Goal: Task Accomplishment & Management: Use online tool/utility

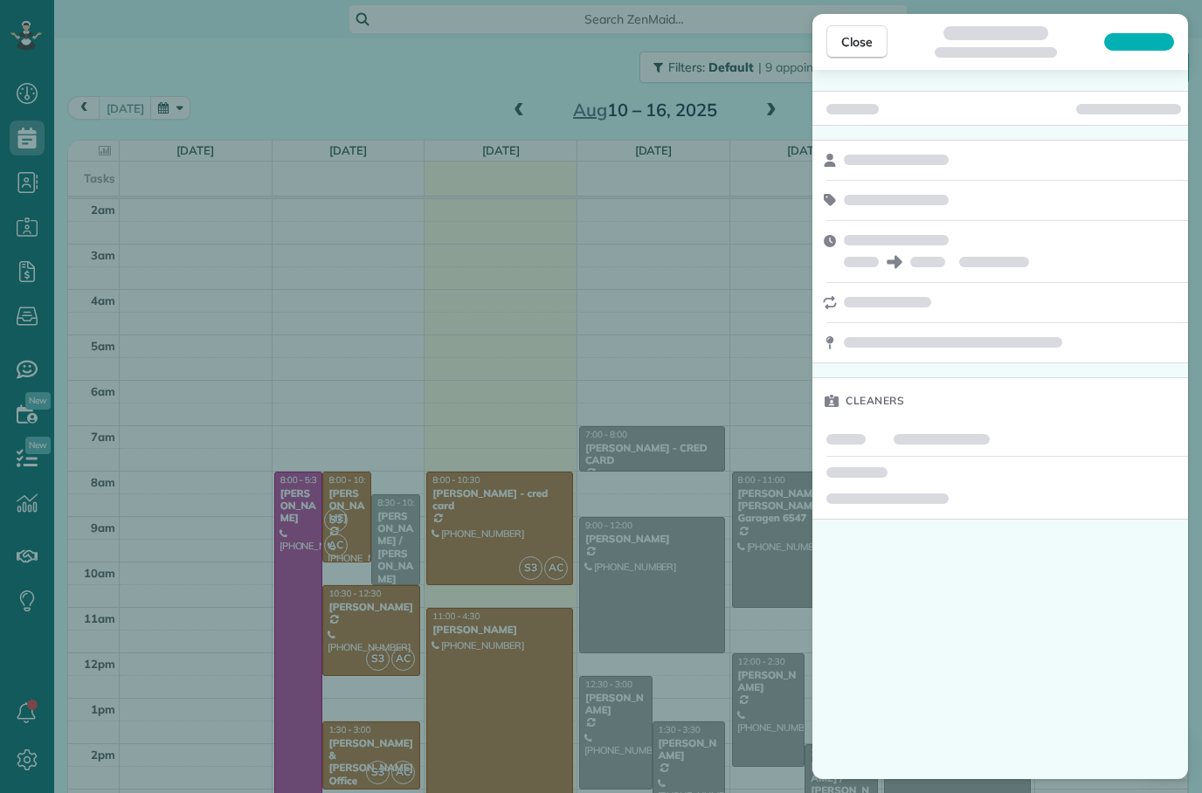
scroll to position [41, 0]
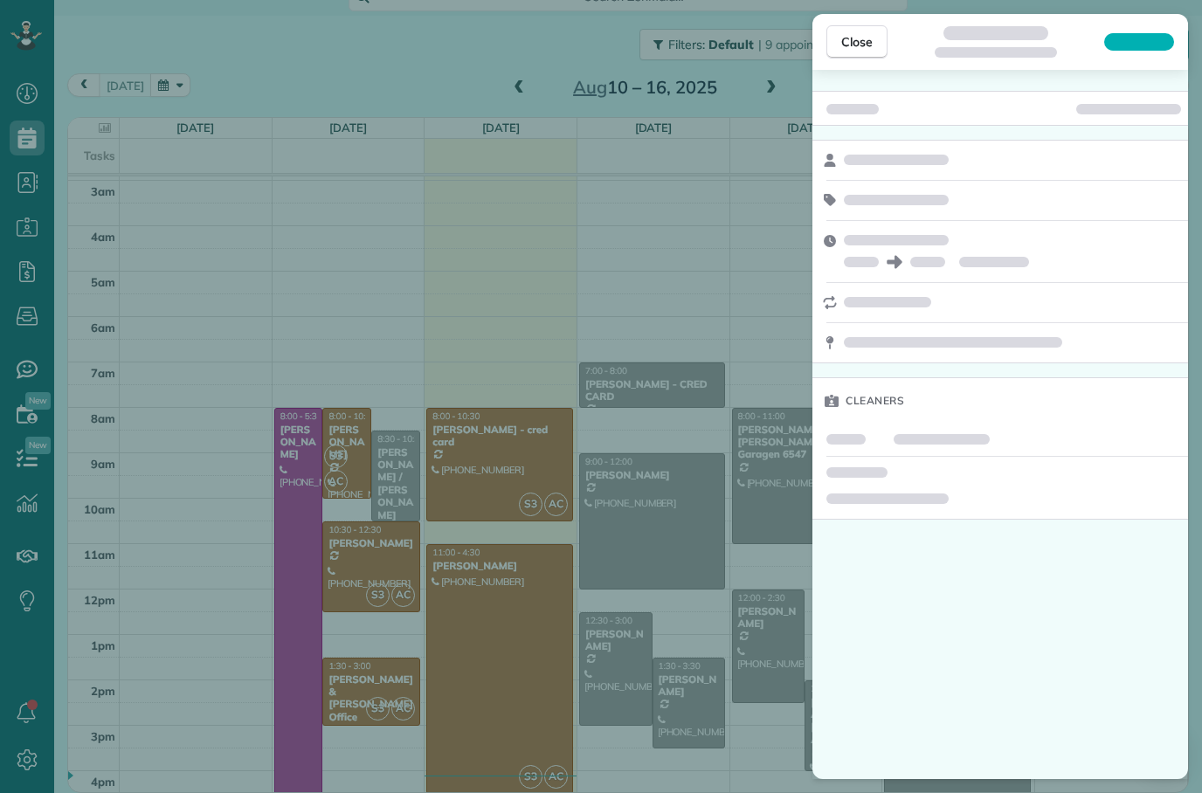
click at [1147, 646] on div "Cleaners" at bounding box center [1000, 424] width 376 height 709
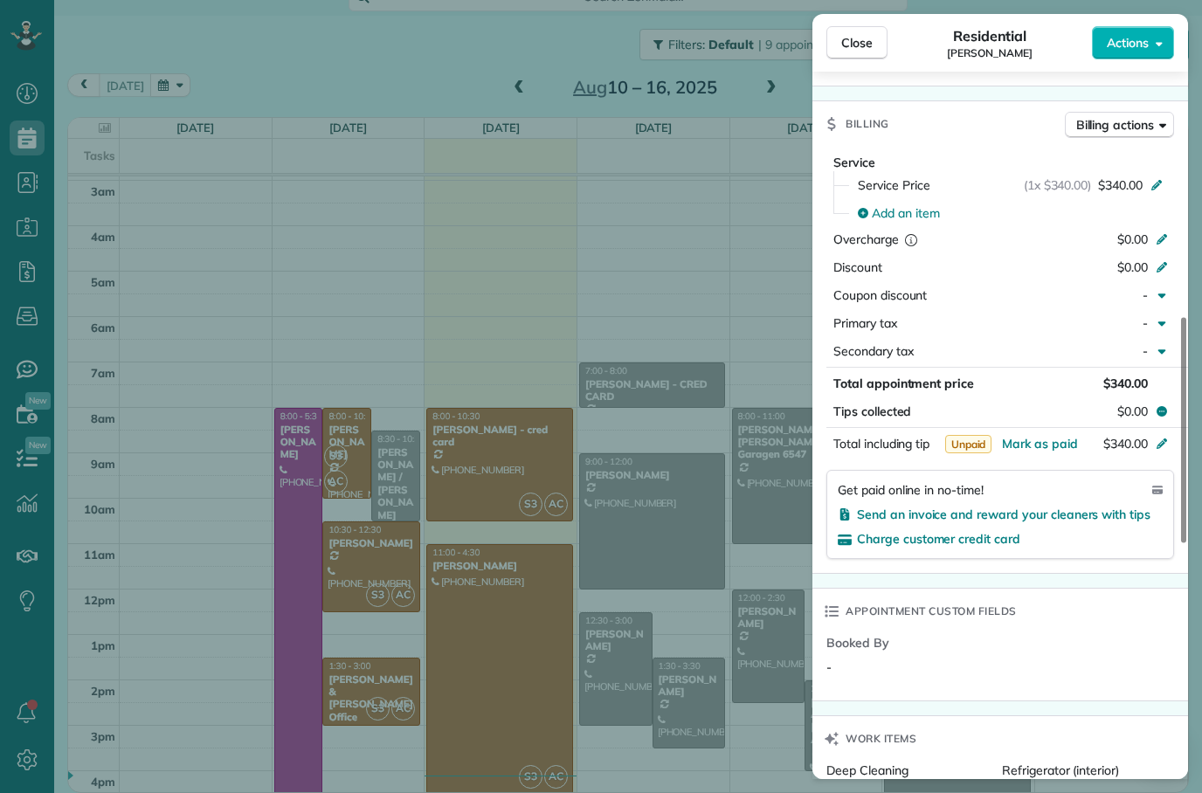
scroll to position [782, 0]
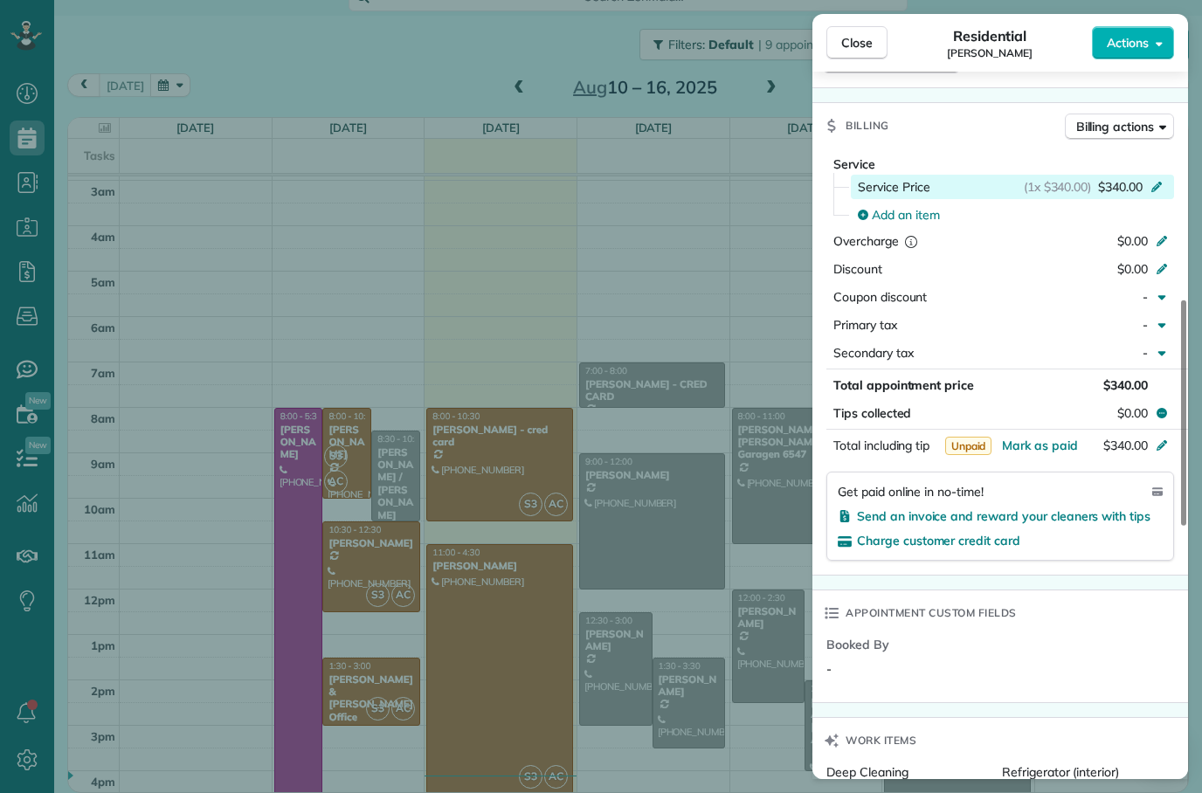
click at [1158, 185] on icon at bounding box center [1156, 187] width 10 height 10
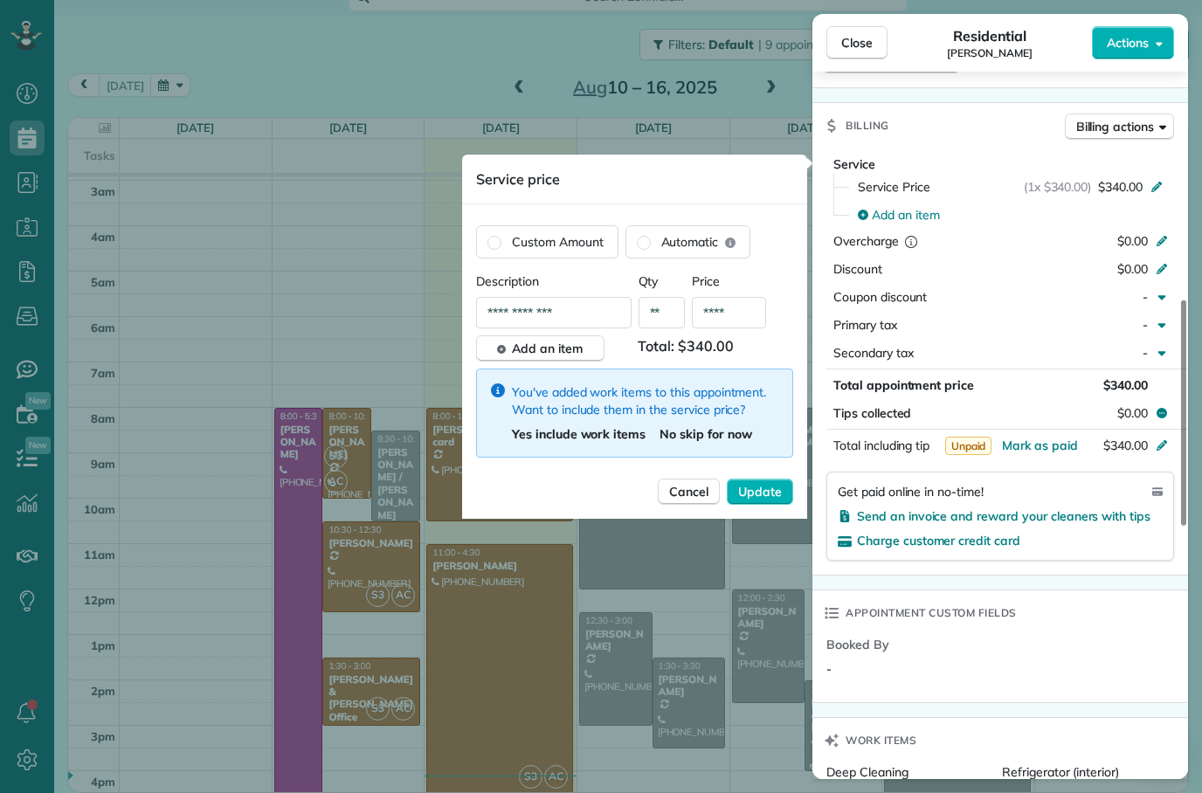
click at [748, 314] on input "****" at bounding box center [729, 312] width 74 height 31
type input "****"
click at [770, 501] on span "Update" at bounding box center [760, 491] width 44 height 17
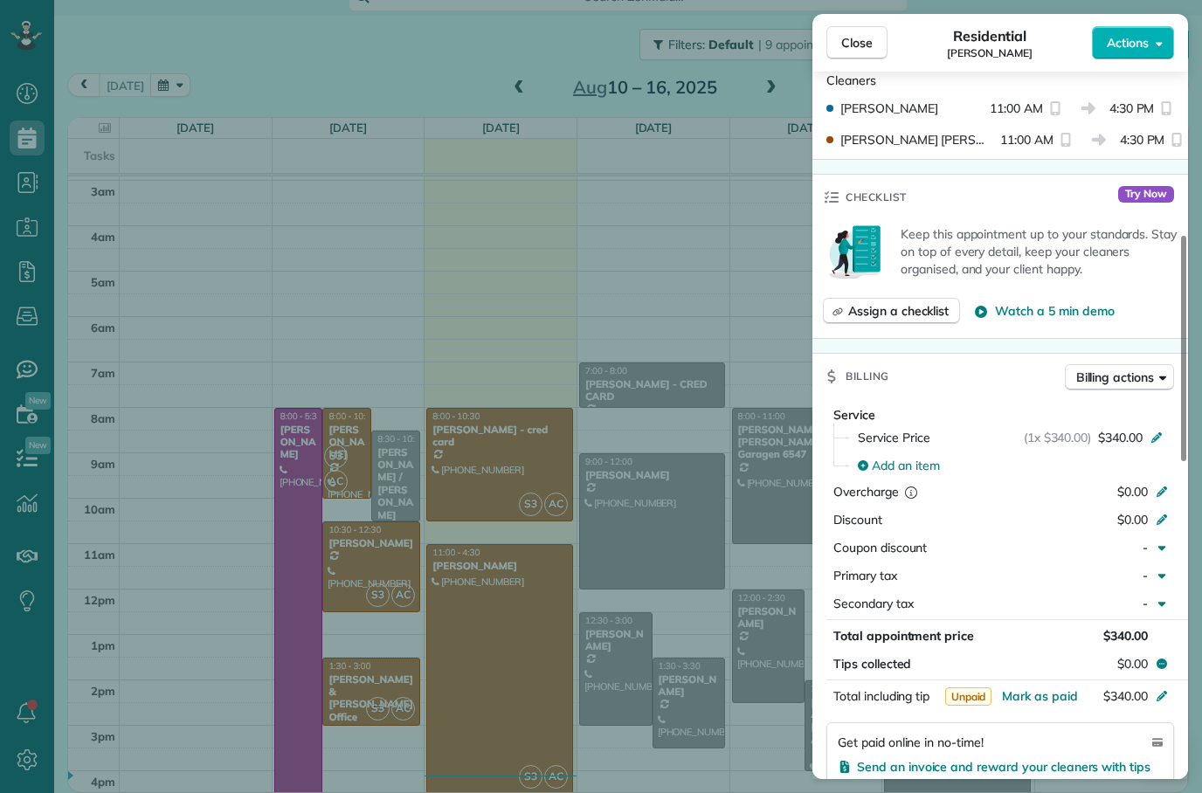
scroll to position [529, 0]
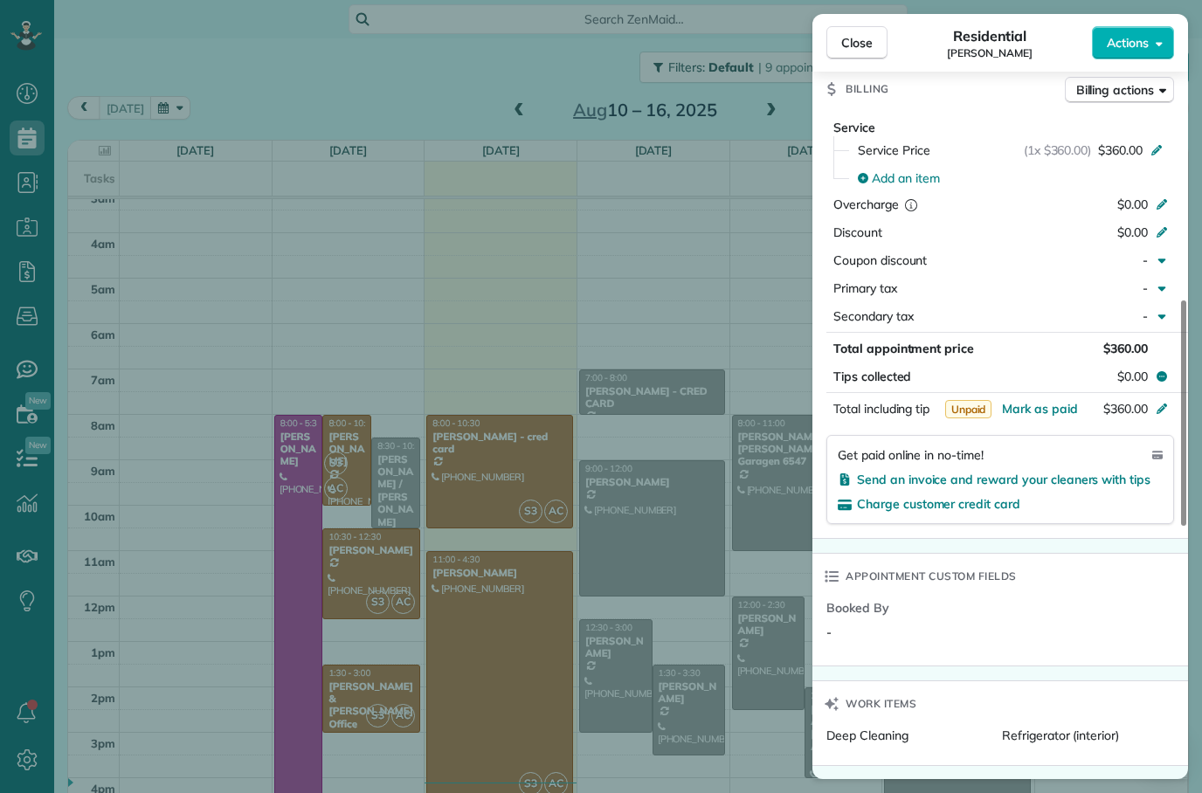
scroll to position [826, 0]
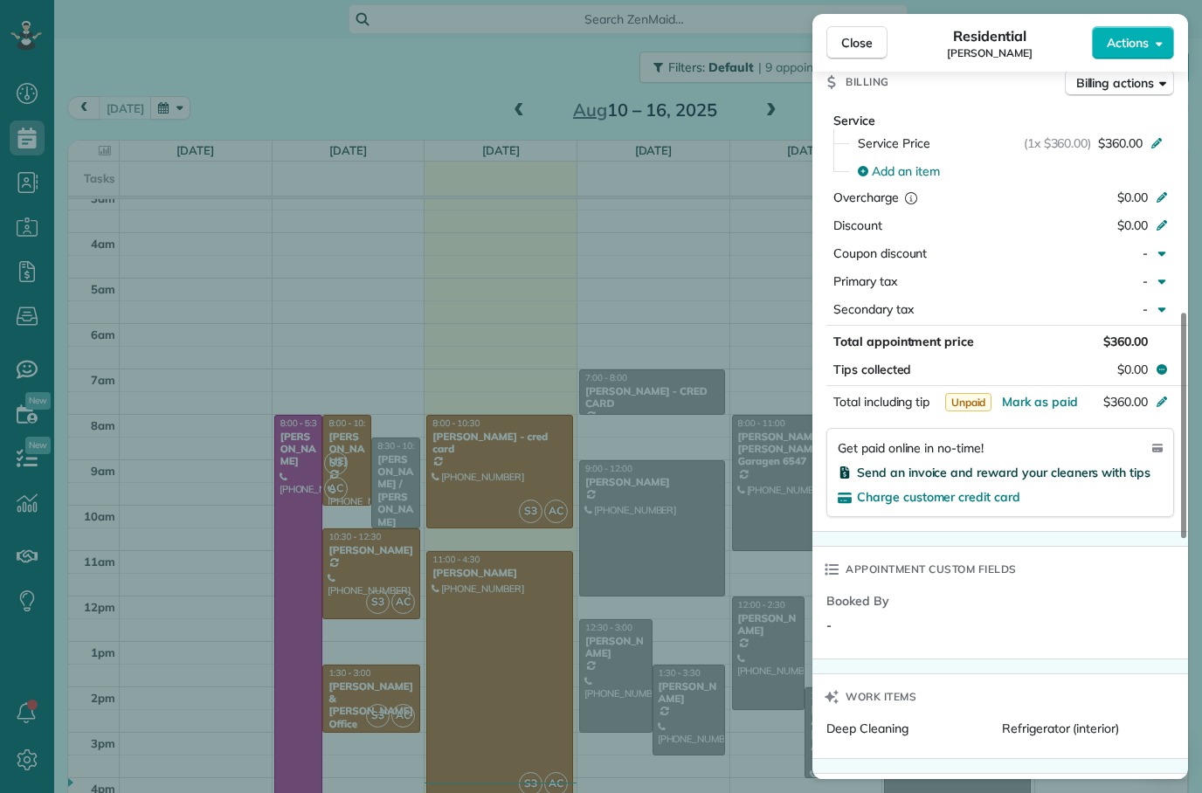
click at [1039, 478] on span "Send an invoice and reward your cleaners with tips" at bounding box center [1004, 473] width 294 height 16
click at [1047, 465] on span "Send an invoice and reward your cleaners with tips" at bounding box center [1004, 473] width 294 height 16
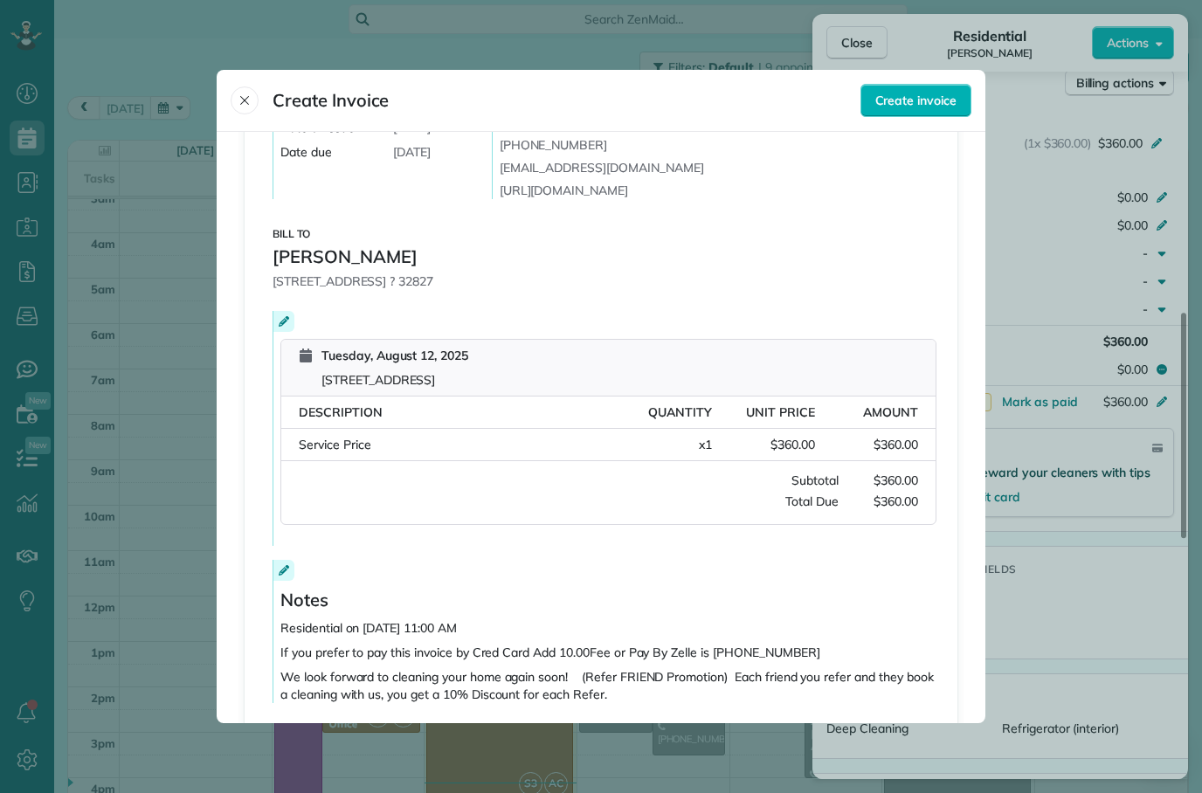
scroll to position [183, 0]
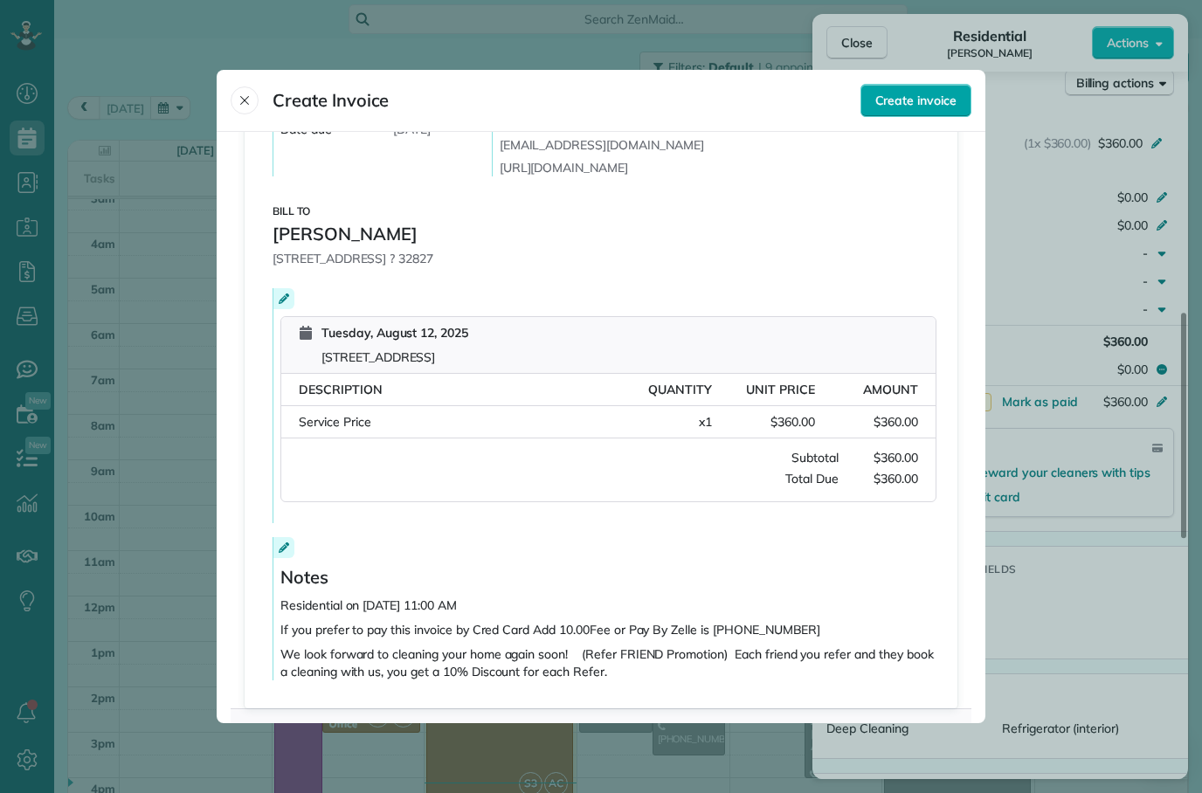
click at [927, 84] on div "Create invoice" at bounding box center [916, 100] width 111 height 33
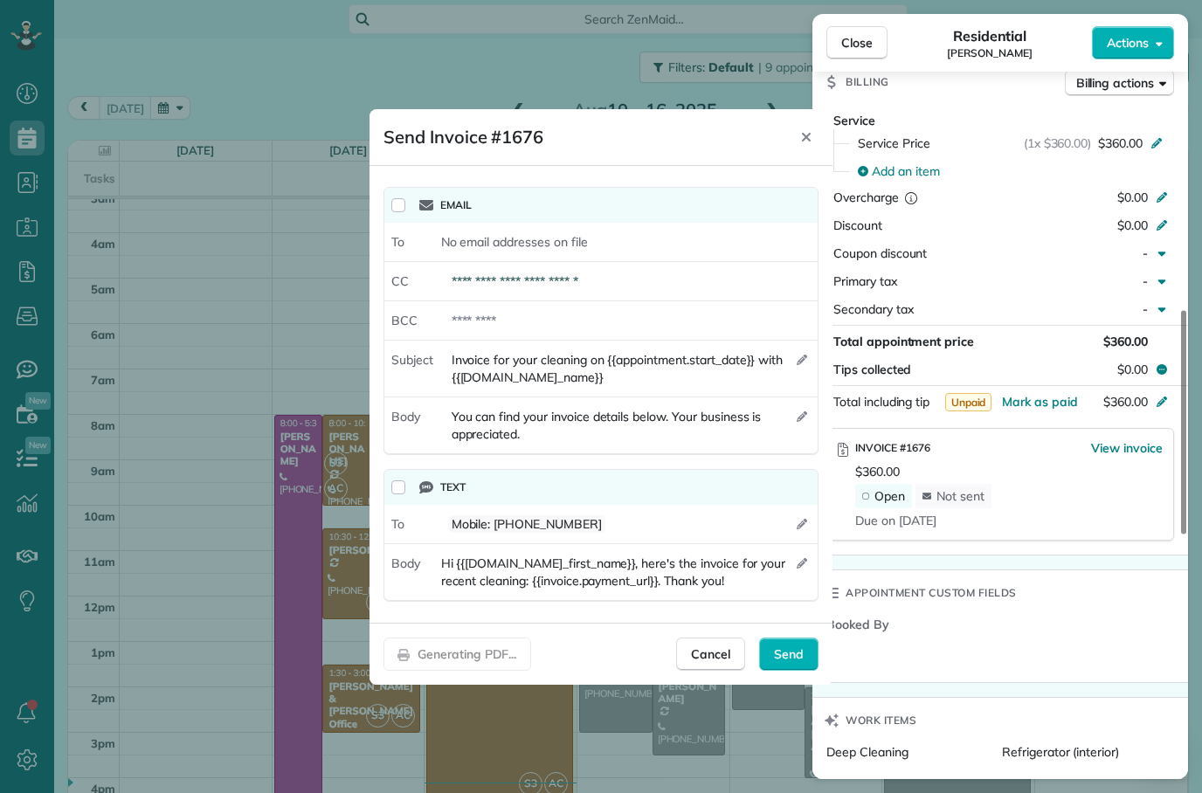
click at [1118, 446] on div at bounding box center [601, 396] width 1202 height 793
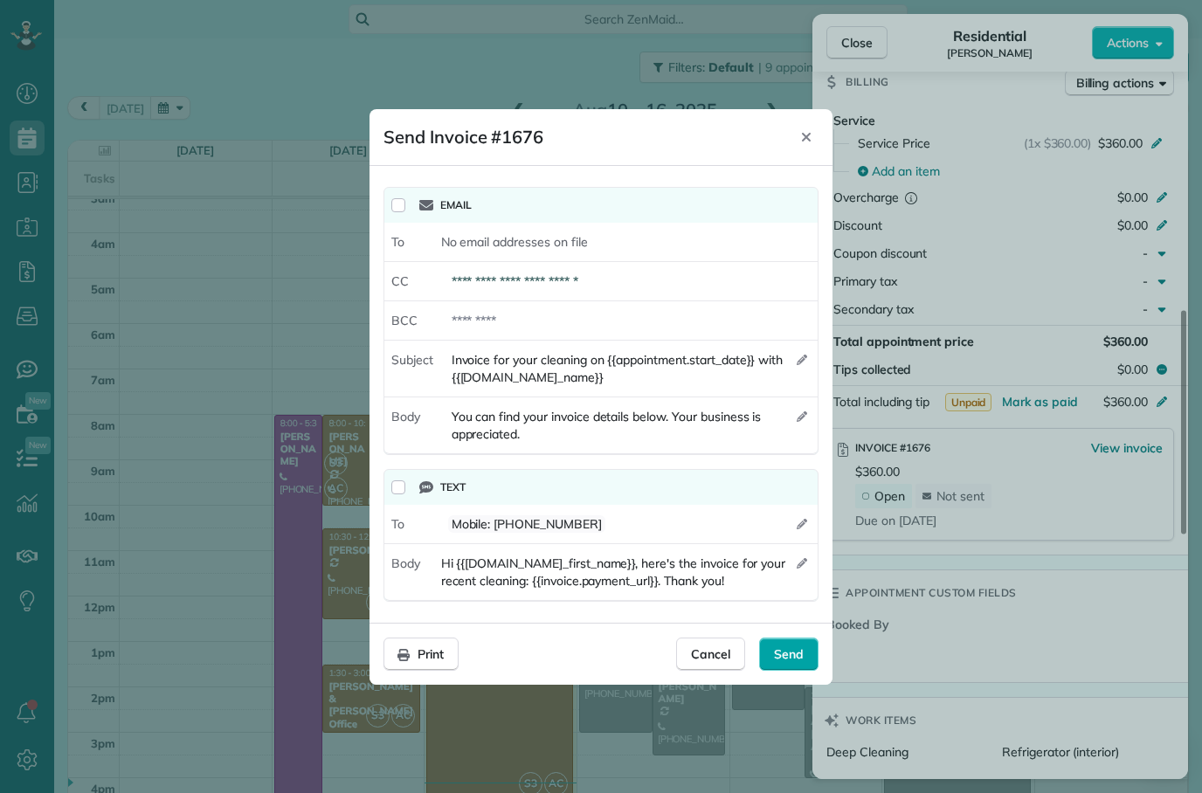
click at [791, 650] on span "Send" at bounding box center [789, 654] width 30 height 17
